Goal: Information Seeking & Learning: Learn about a topic

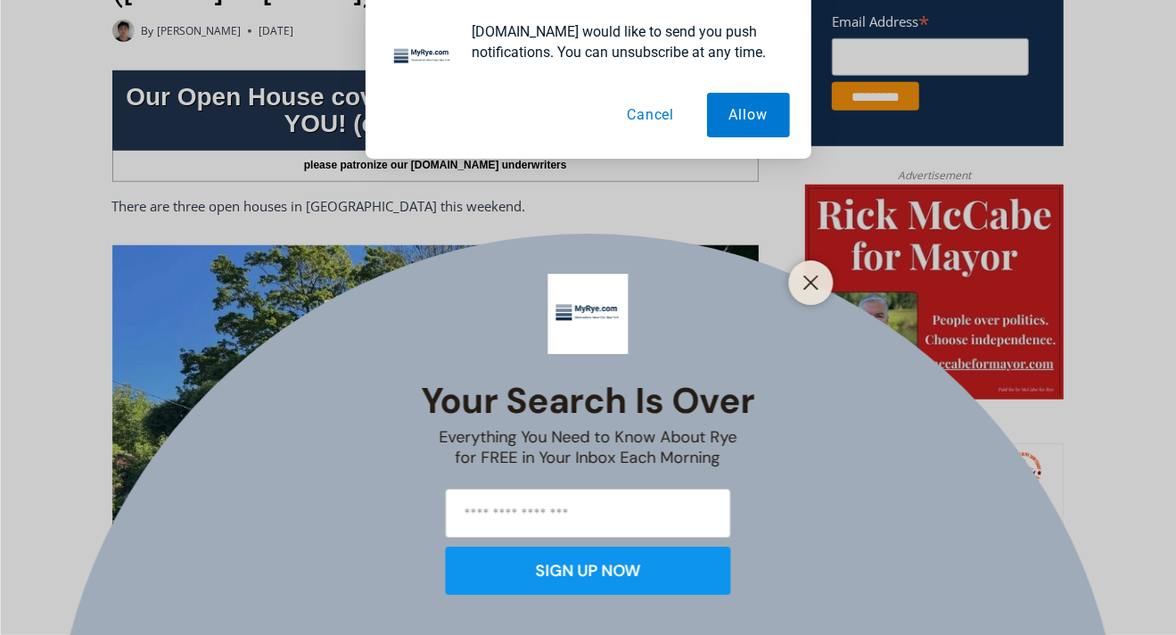
scroll to position [762, 0]
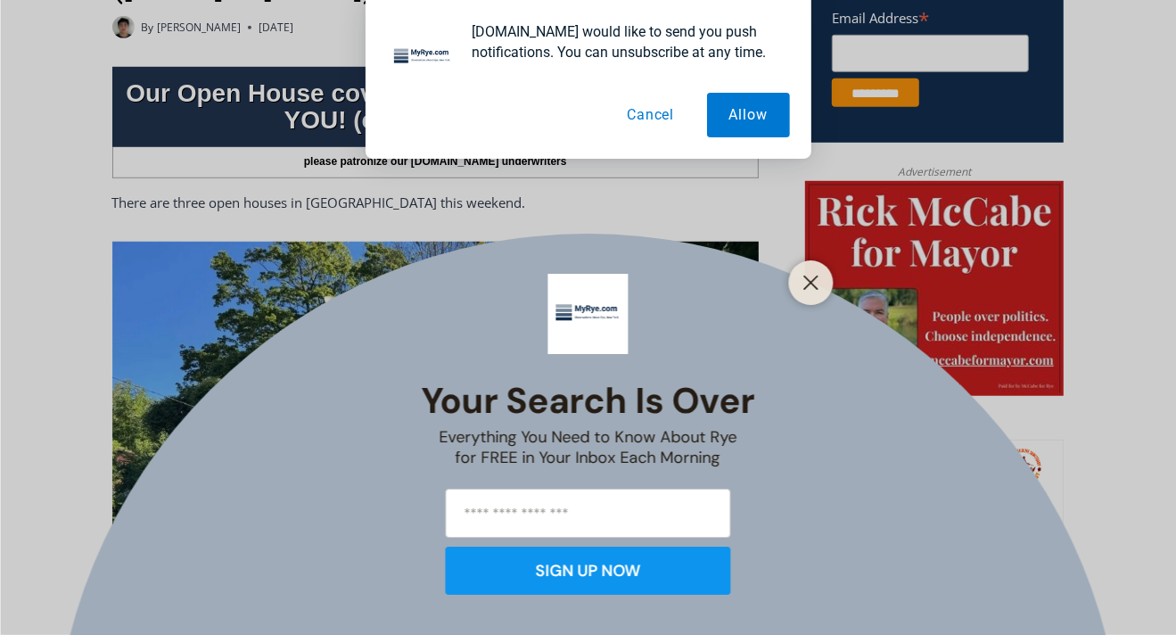
click at [815, 279] on line "Close" at bounding box center [811, 283] width 12 height 12
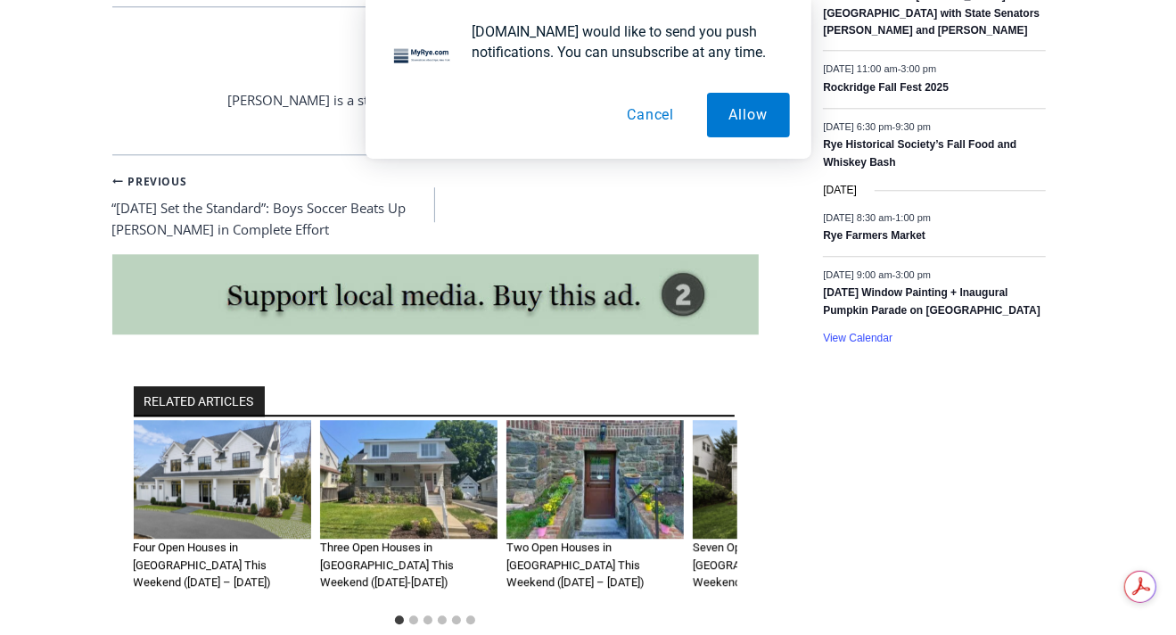
scroll to position [0, 0]
click at [406, 442] on img "2 of 6" at bounding box center [408, 479] width 177 height 119
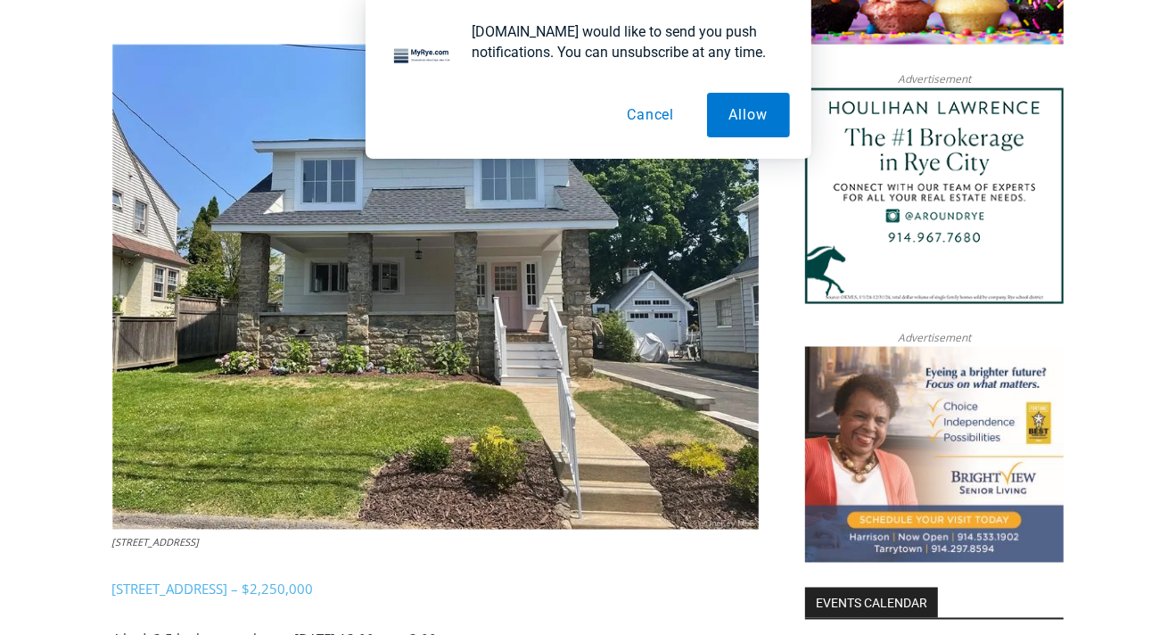
scroll to position [1646, 0]
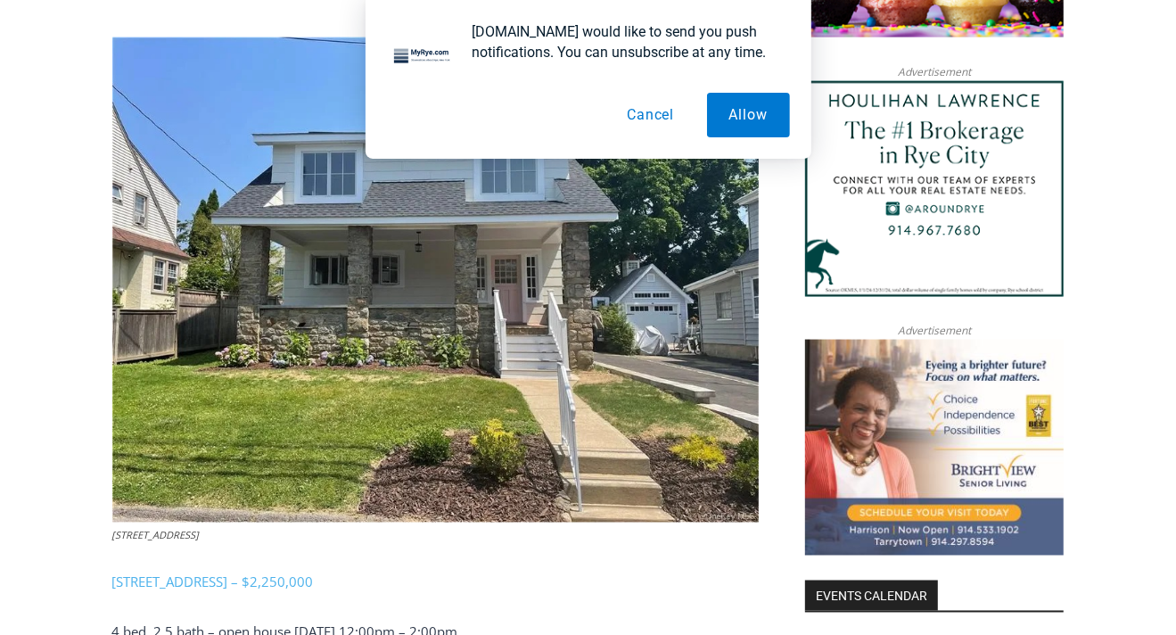
drag, startPoint x: 1183, startPoint y: 54, endPoint x: 1179, endPoint y: 258, distance: 203.4
click at [706, 316] on img at bounding box center [435, 279] width 647 height 485
